Goal: Task Accomplishment & Management: Manage account settings

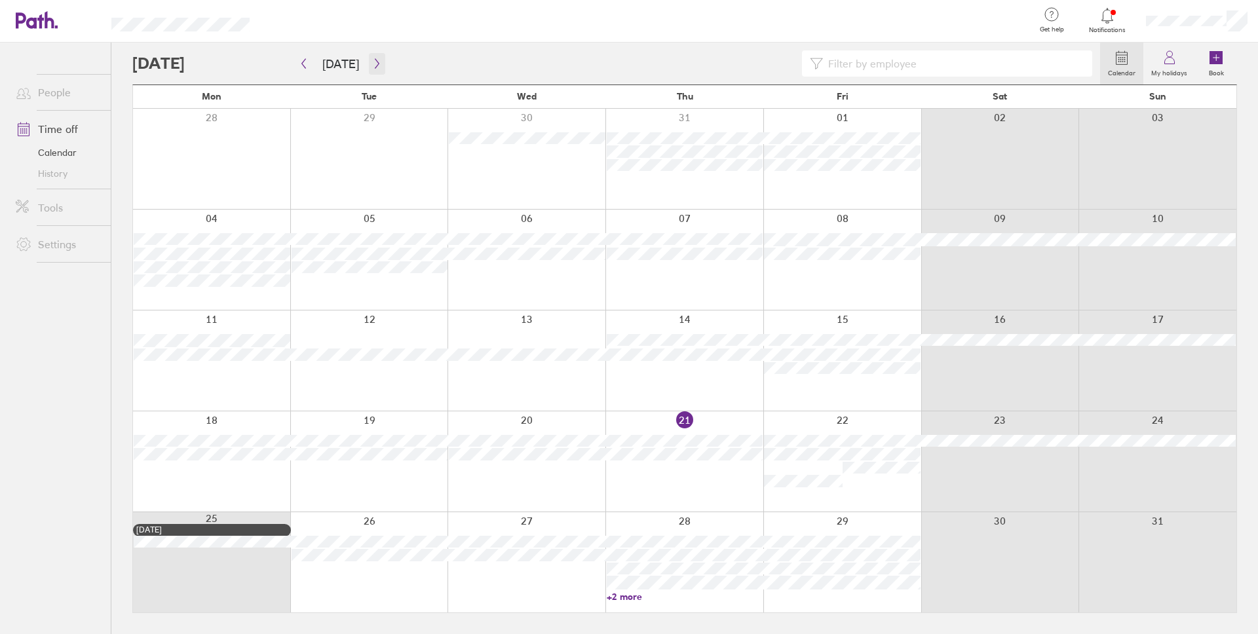
click at [377, 58] on icon "button" at bounding box center [377, 63] width 10 height 10
